Goal: Information Seeking & Learning: Compare options

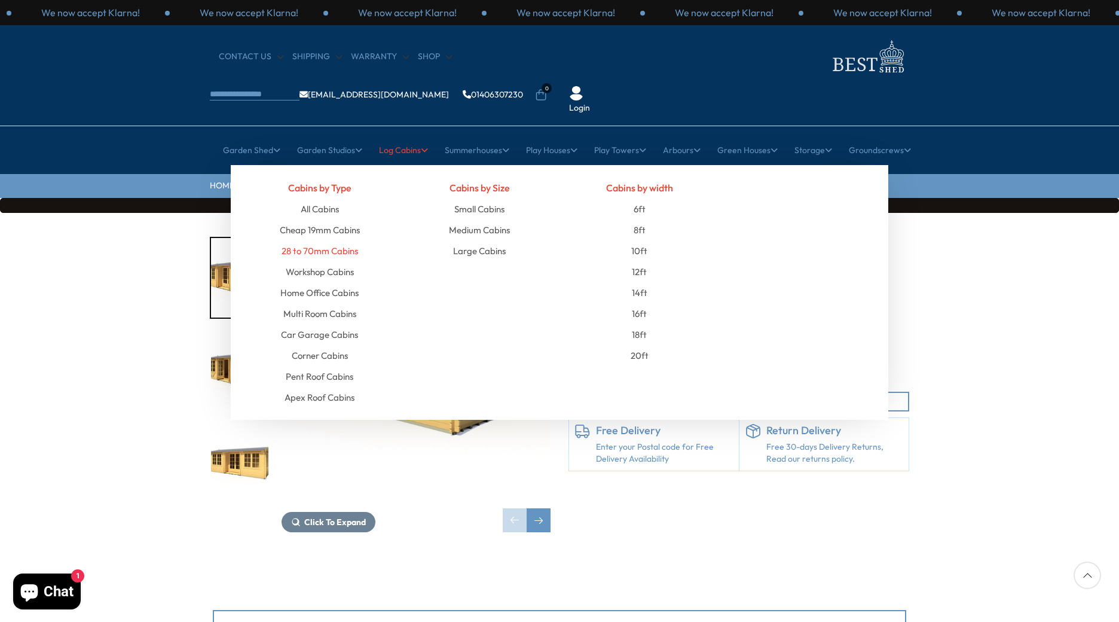
click at [325, 240] on link "28 to 70mm Cabins" at bounding box center [320, 250] width 77 height 21
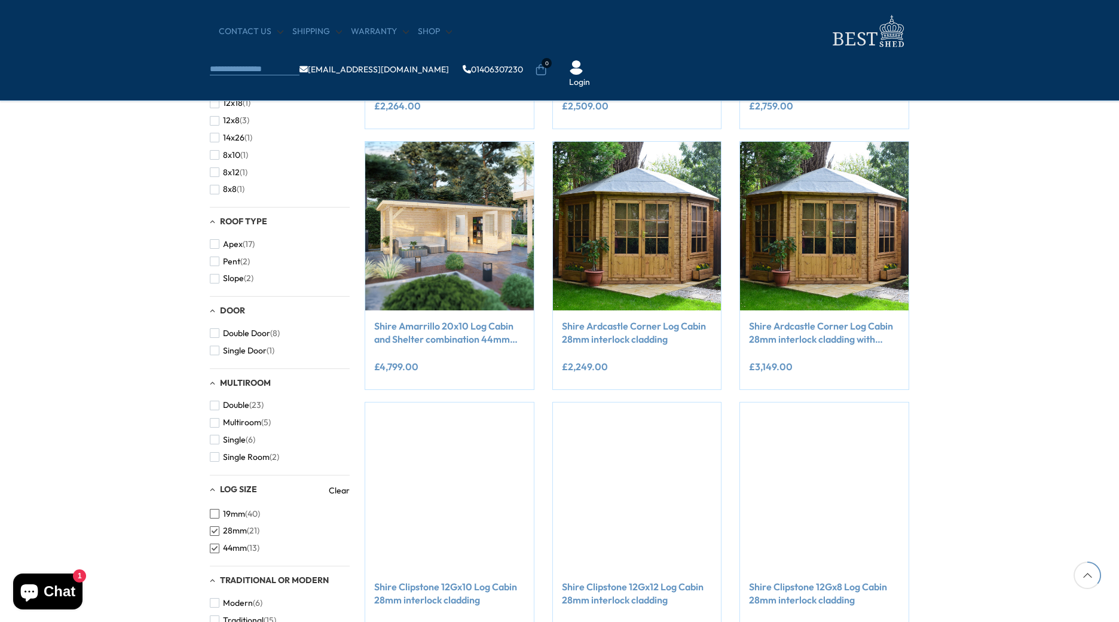
scroll to position [478, 0]
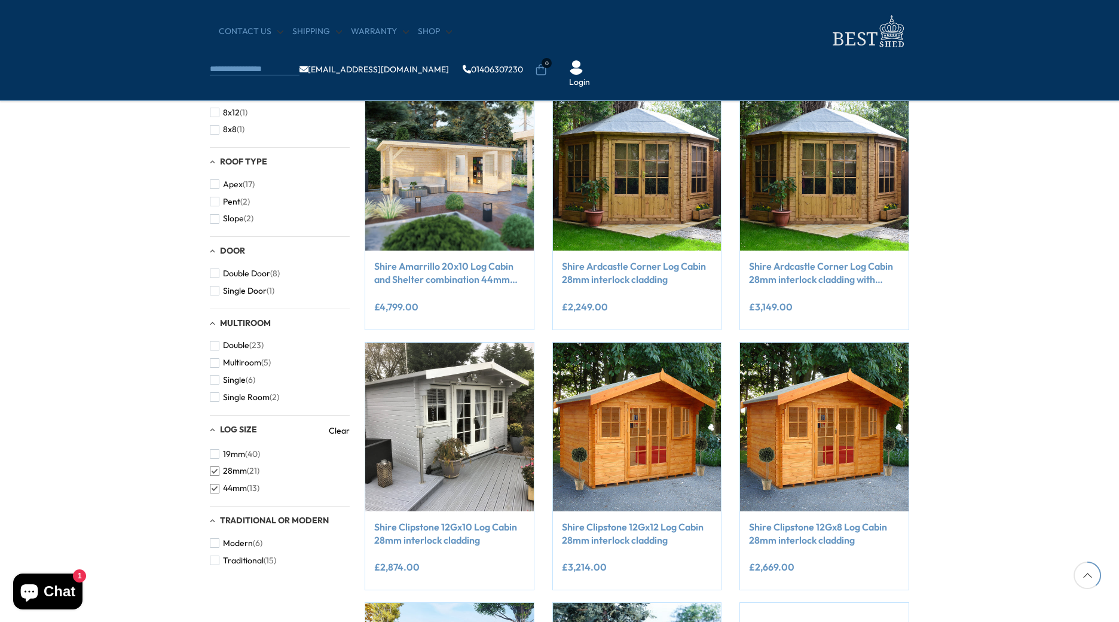
click at [215, 470] on span "button" at bounding box center [215, 471] width 10 height 10
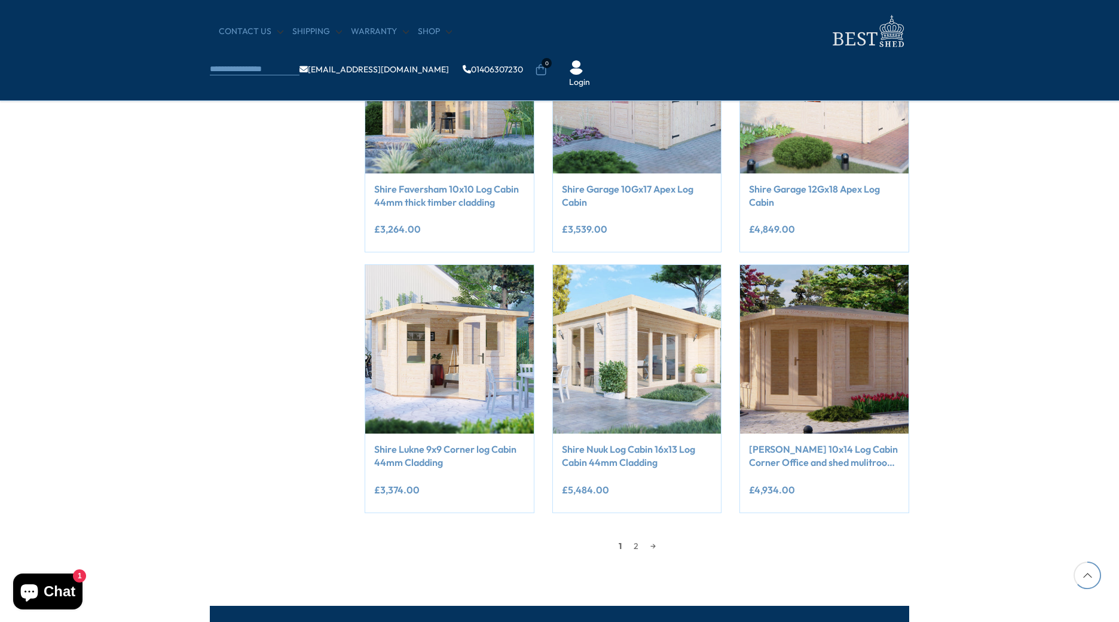
scroll to position [837, 0]
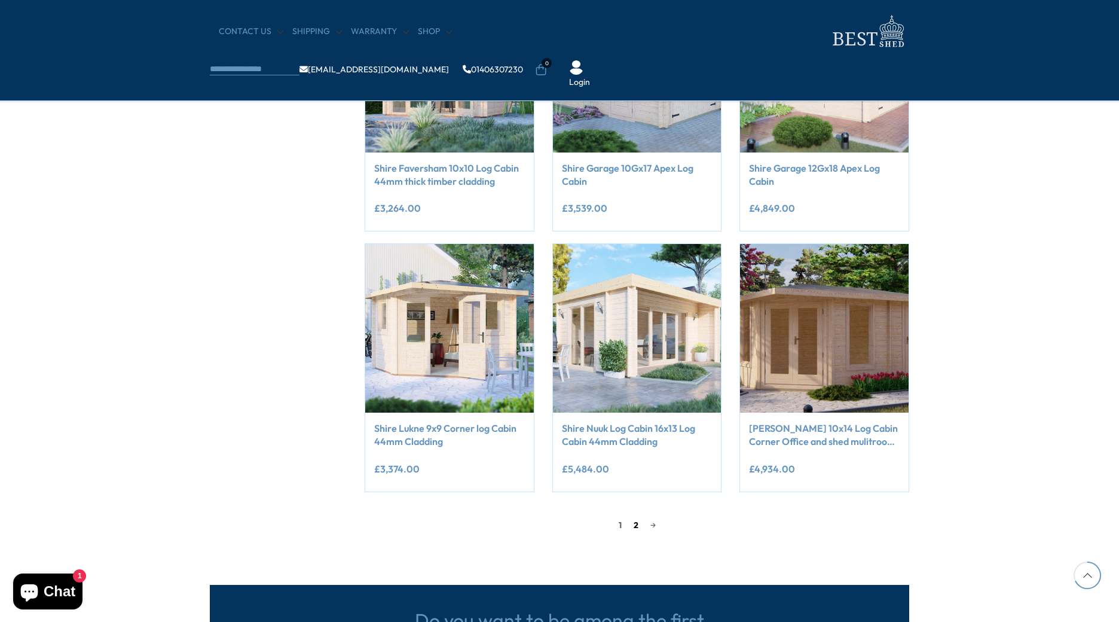
click at [634, 524] on link "2" at bounding box center [636, 525] width 17 height 18
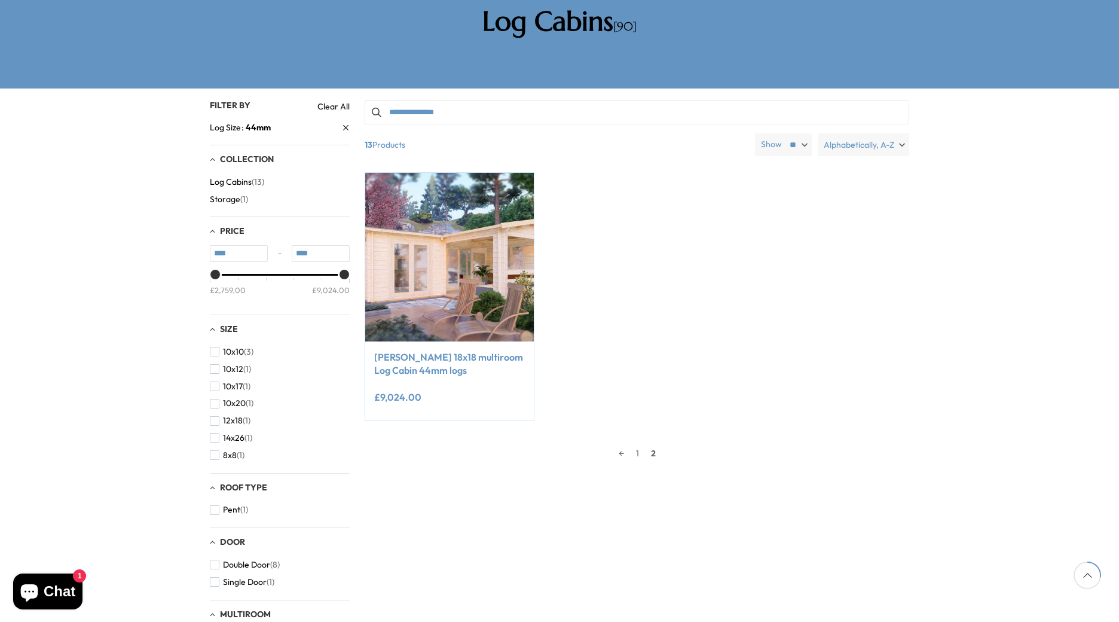
scroll to position [228, 0]
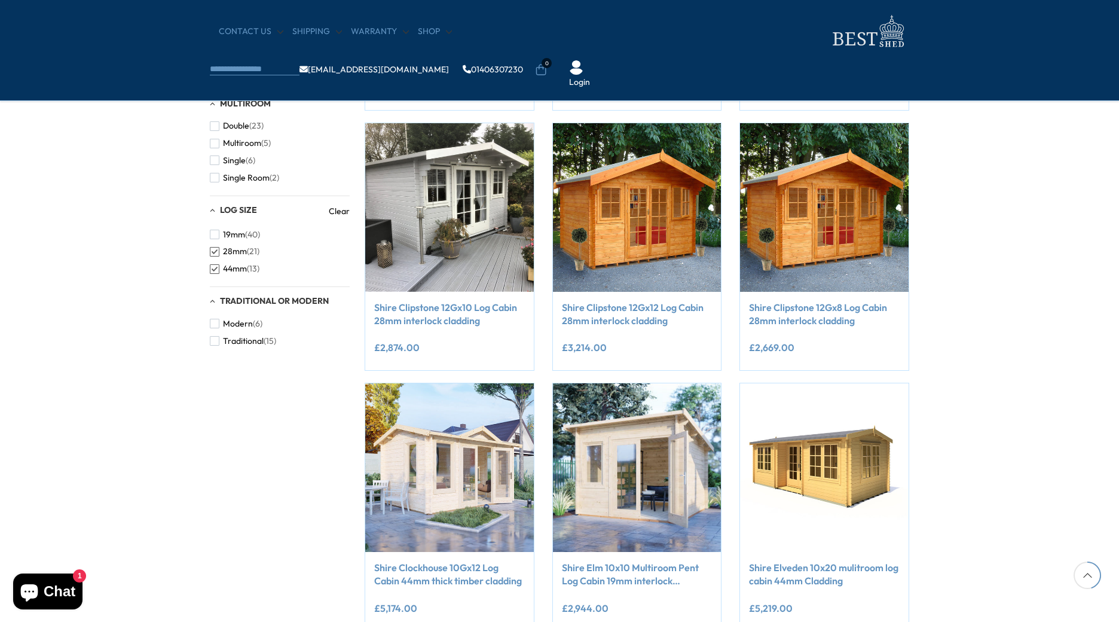
scroll to position [478, 0]
